Goal: Task Accomplishment & Management: Manage account settings

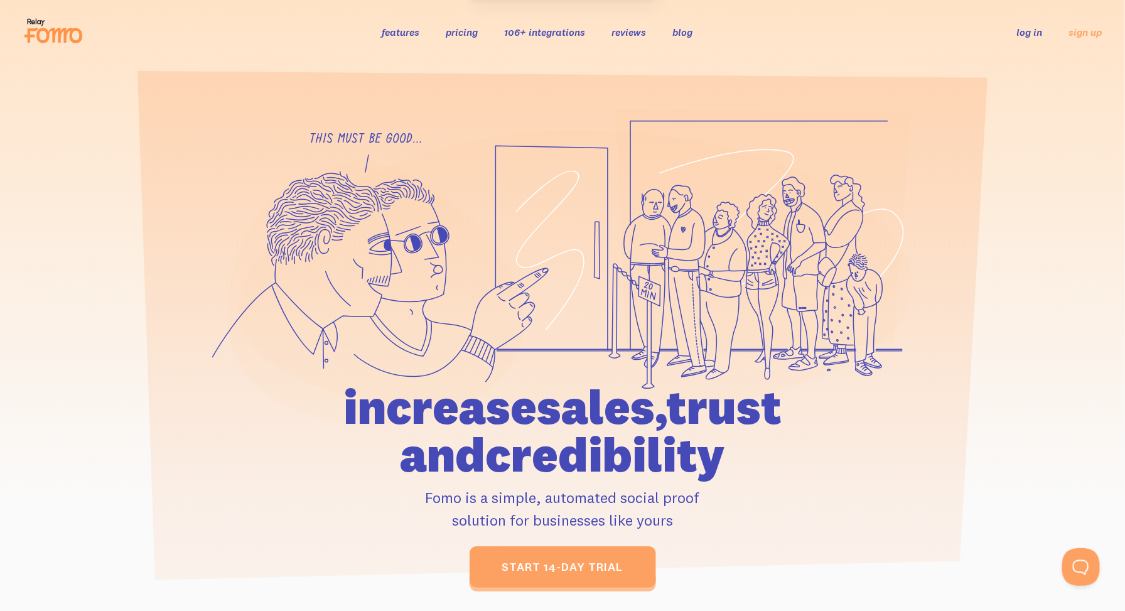
click at [1029, 30] on link "log in" at bounding box center [1030, 32] width 26 height 13
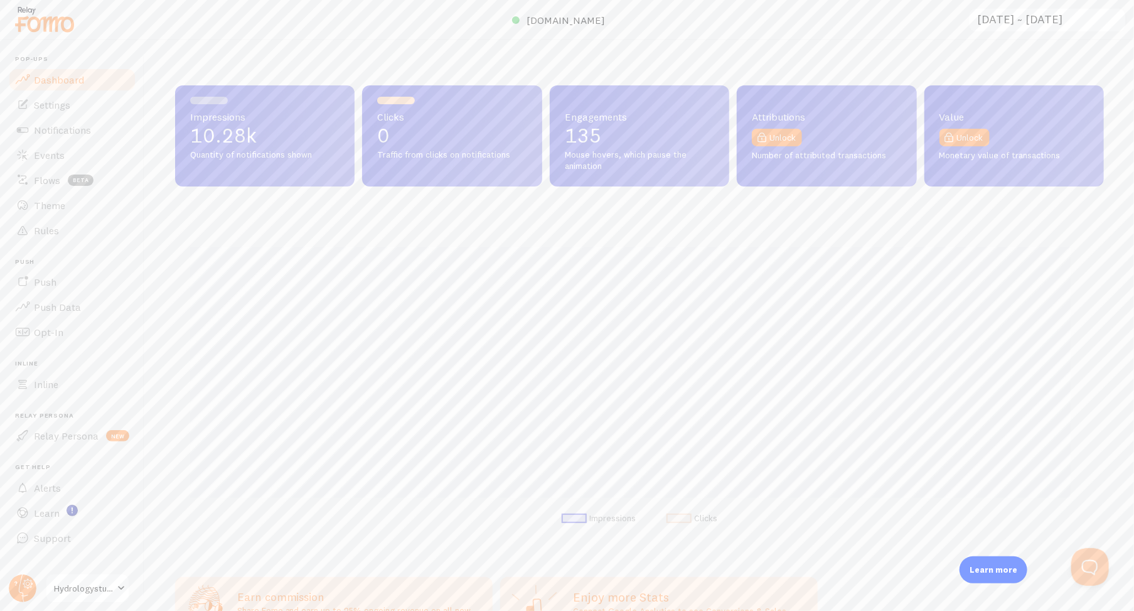
scroll to position [627230, 626639]
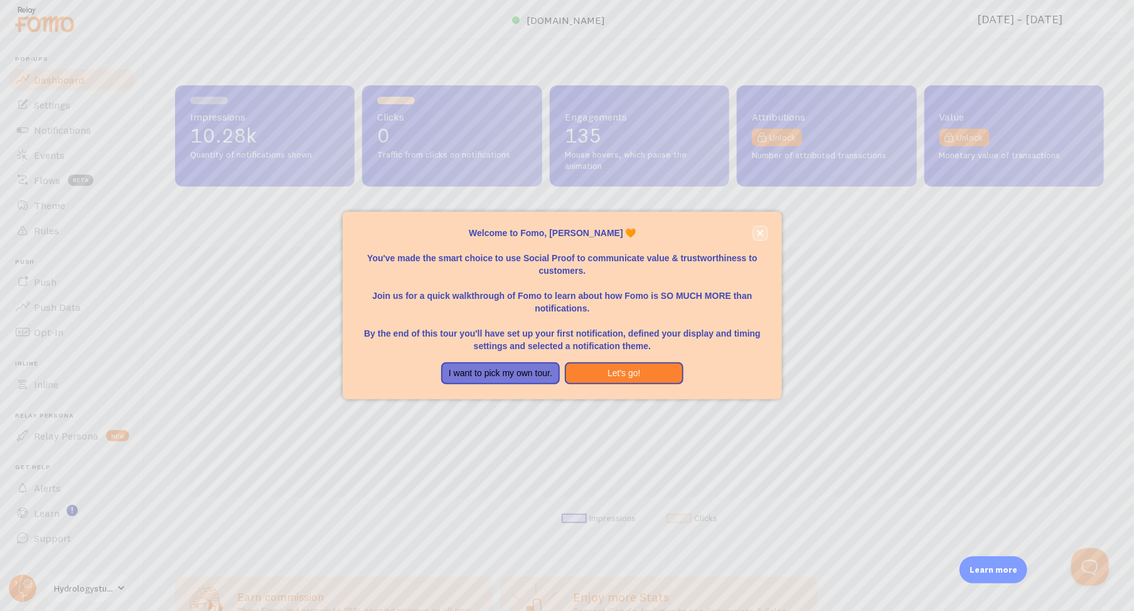
click at [757, 230] on icon "close," at bounding box center [760, 233] width 7 height 7
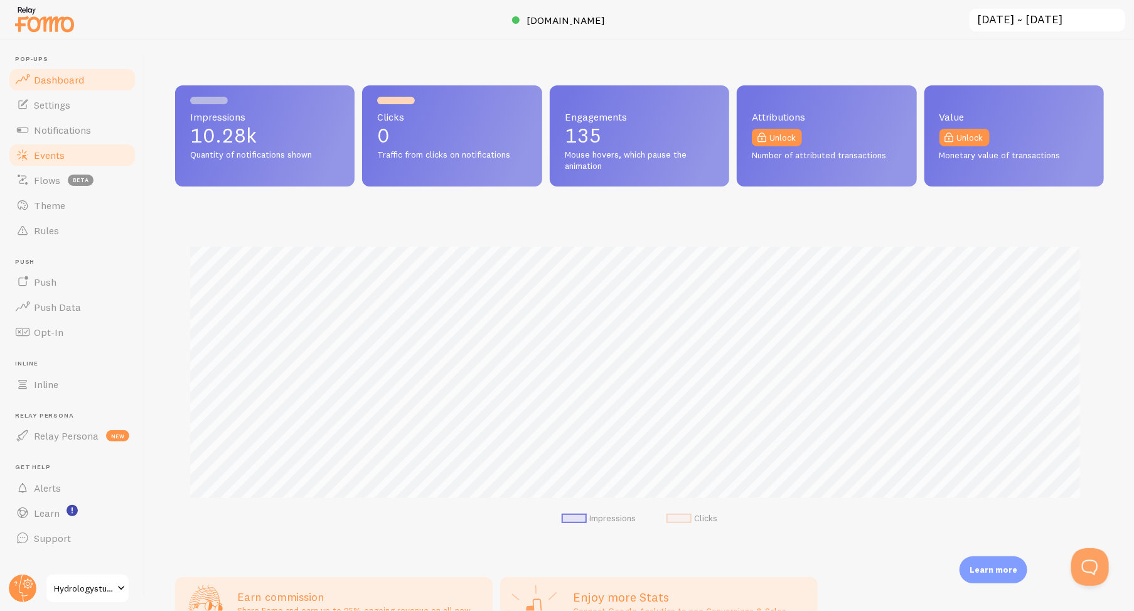
click at [65, 159] on link "Events" at bounding box center [72, 154] width 129 height 25
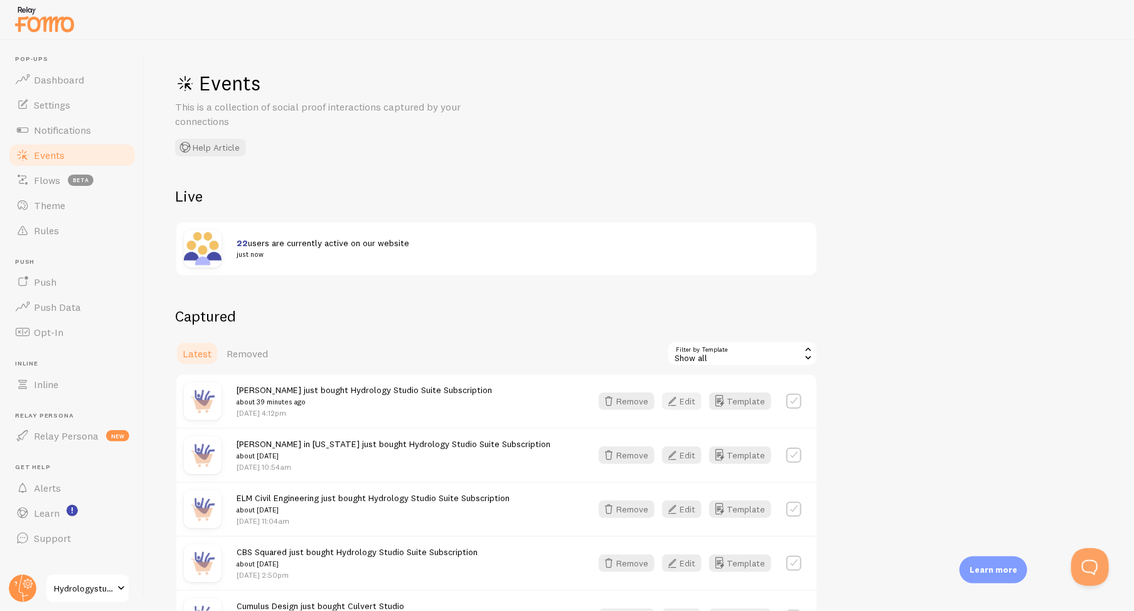
click at [681, 401] on button "Edit" at bounding box center [682, 401] width 40 height 18
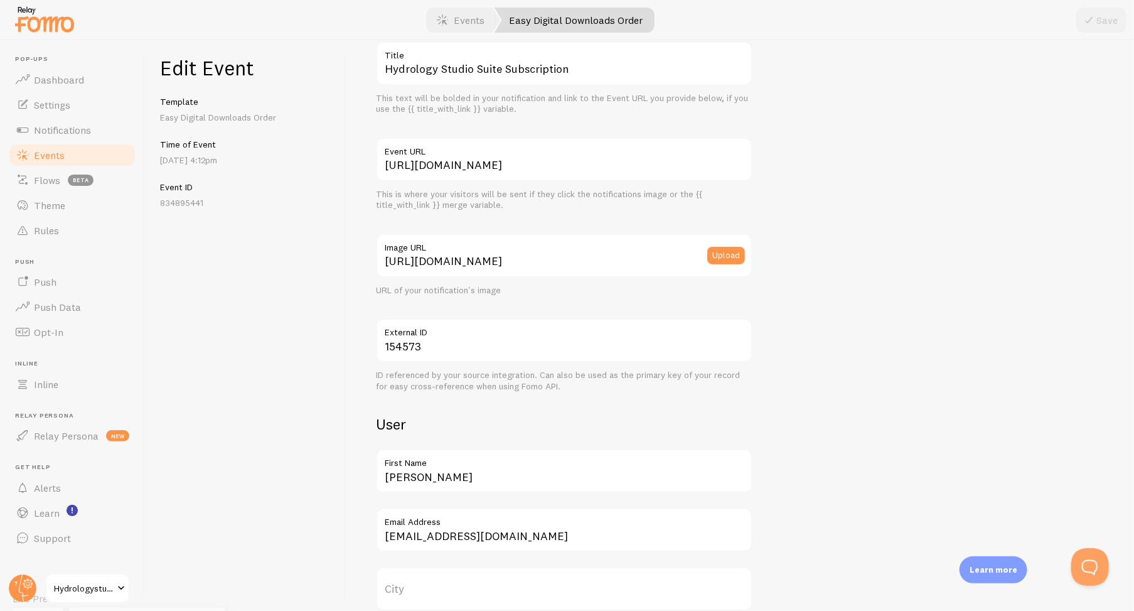
scroll to position [126, 0]
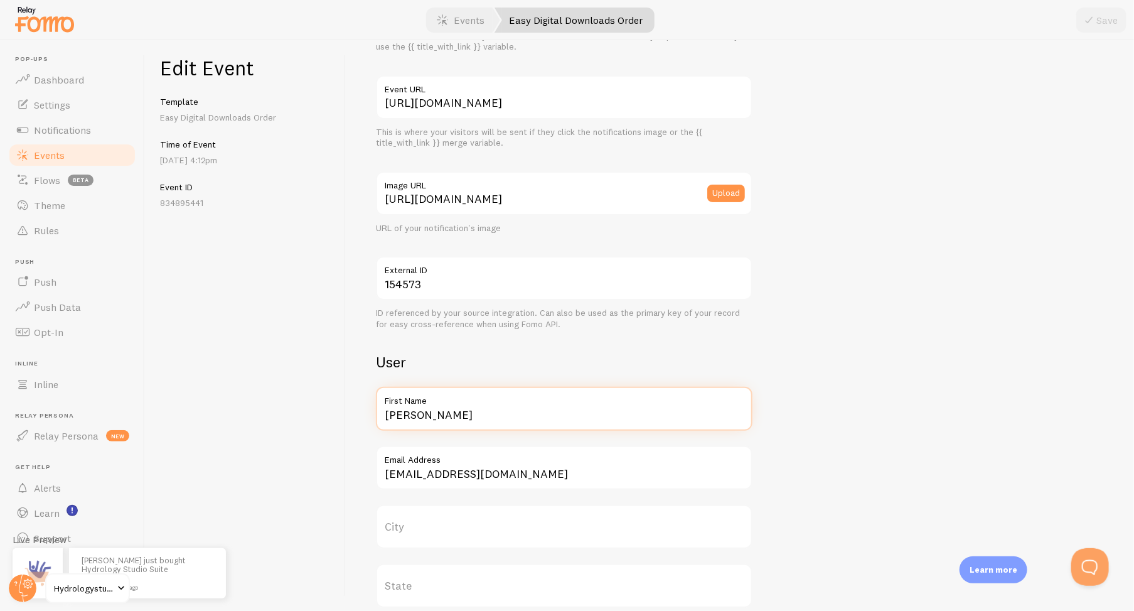
click at [432, 412] on input "[PERSON_NAME]" at bounding box center [564, 409] width 377 height 44
drag, startPoint x: 455, startPoint y: 419, endPoint x: 359, endPoint y: 420, distance: 96.0
click at [359, 420] on div "Meta Hydrology Studio Suite Subscription Title This text will be bolded in your…" at bounding box center [740, 325] width 788 height 570
paste input "YTT Design Solutions"
type input "YTT Design Solutions"
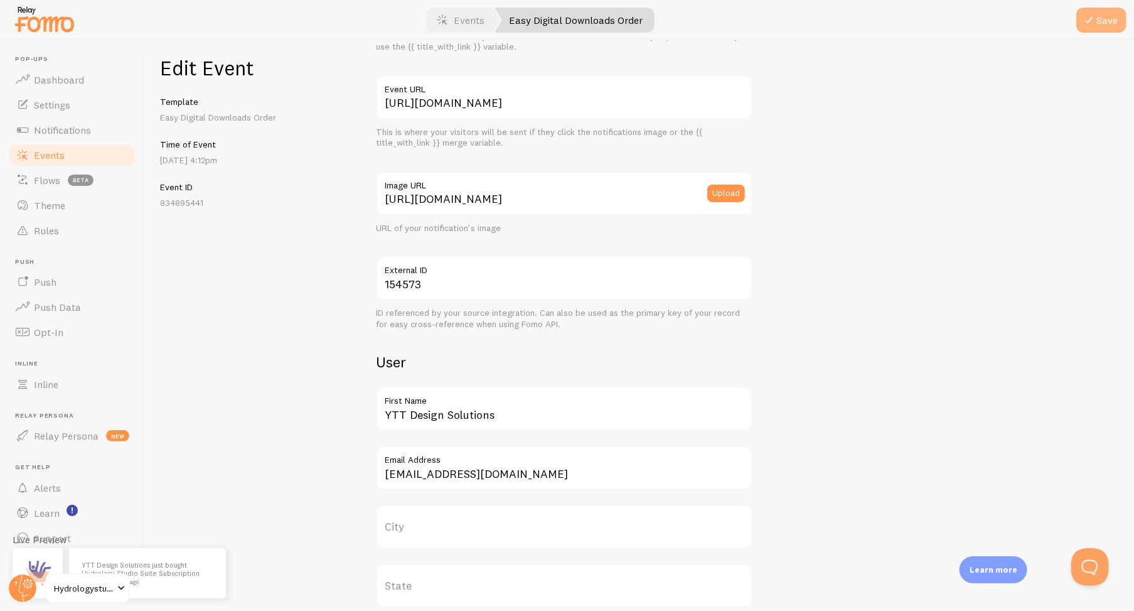
click at [1103, 25] on button "Save" at bounding box center [1101, 20] width 50 height 25
click at [51, 155] on span "Events" at bounding box center [49, 155] width 31 height 13
